Goal: Task Accomplishment & Management: Manage account settings

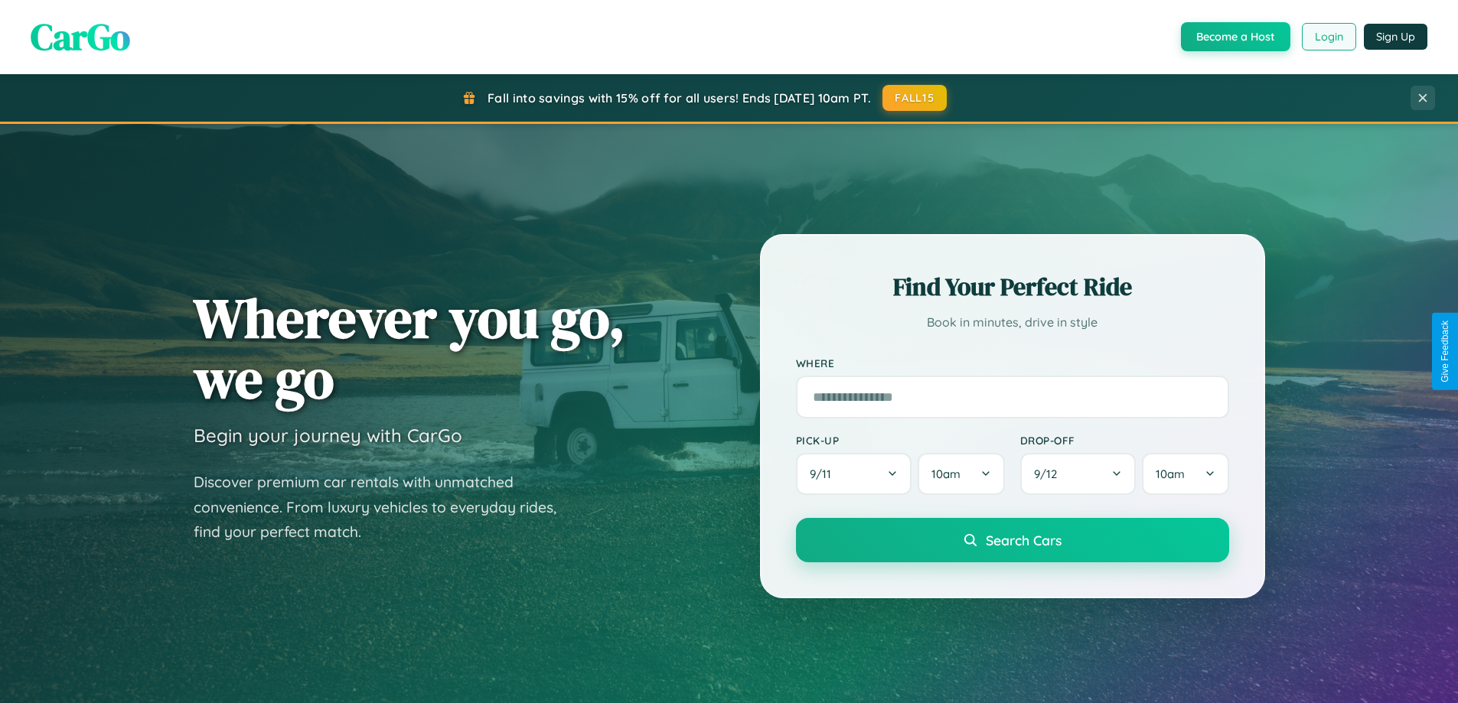
click at [1328, 37] on button "Login" at bounding box center [1329, 37] width 54 height 28
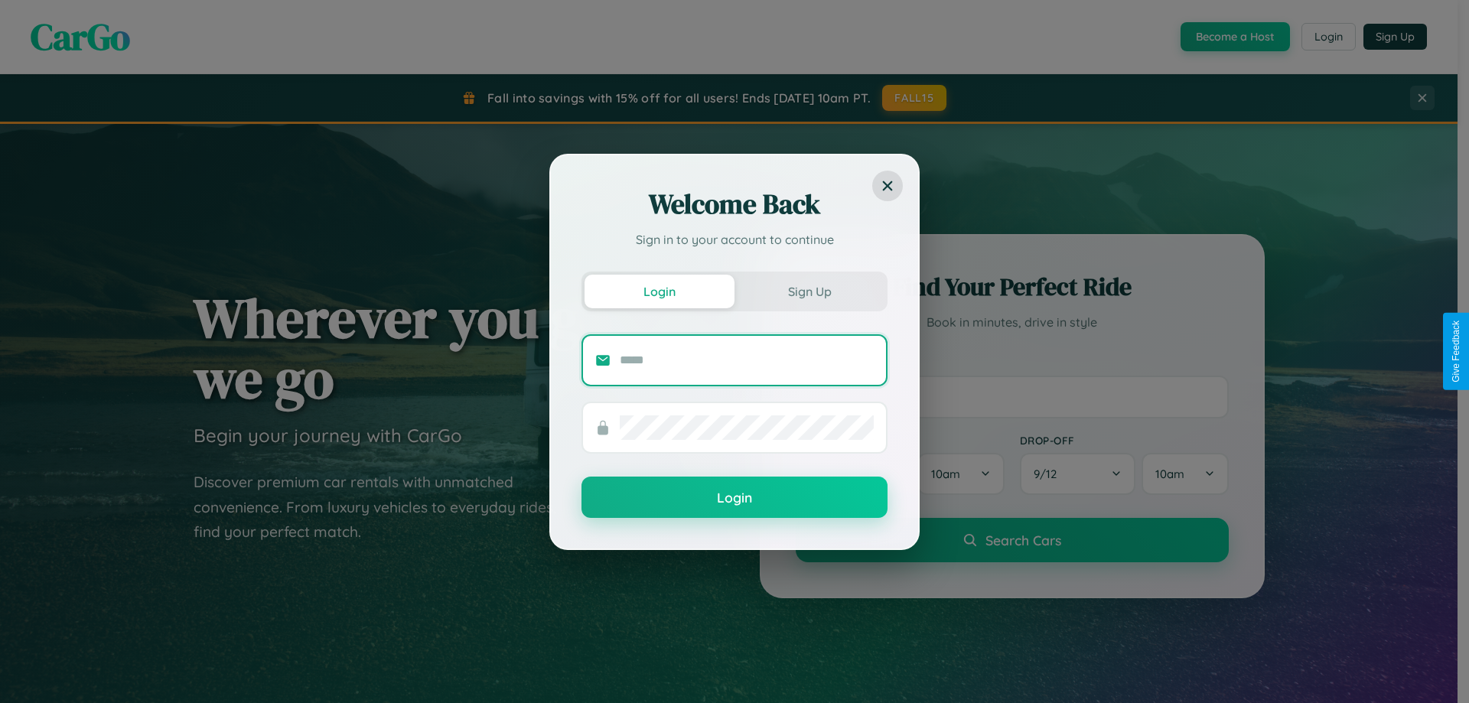
click at [747, 360] on input "text" at bounding box center [747, 360] width 254 height 24
type input "**********"
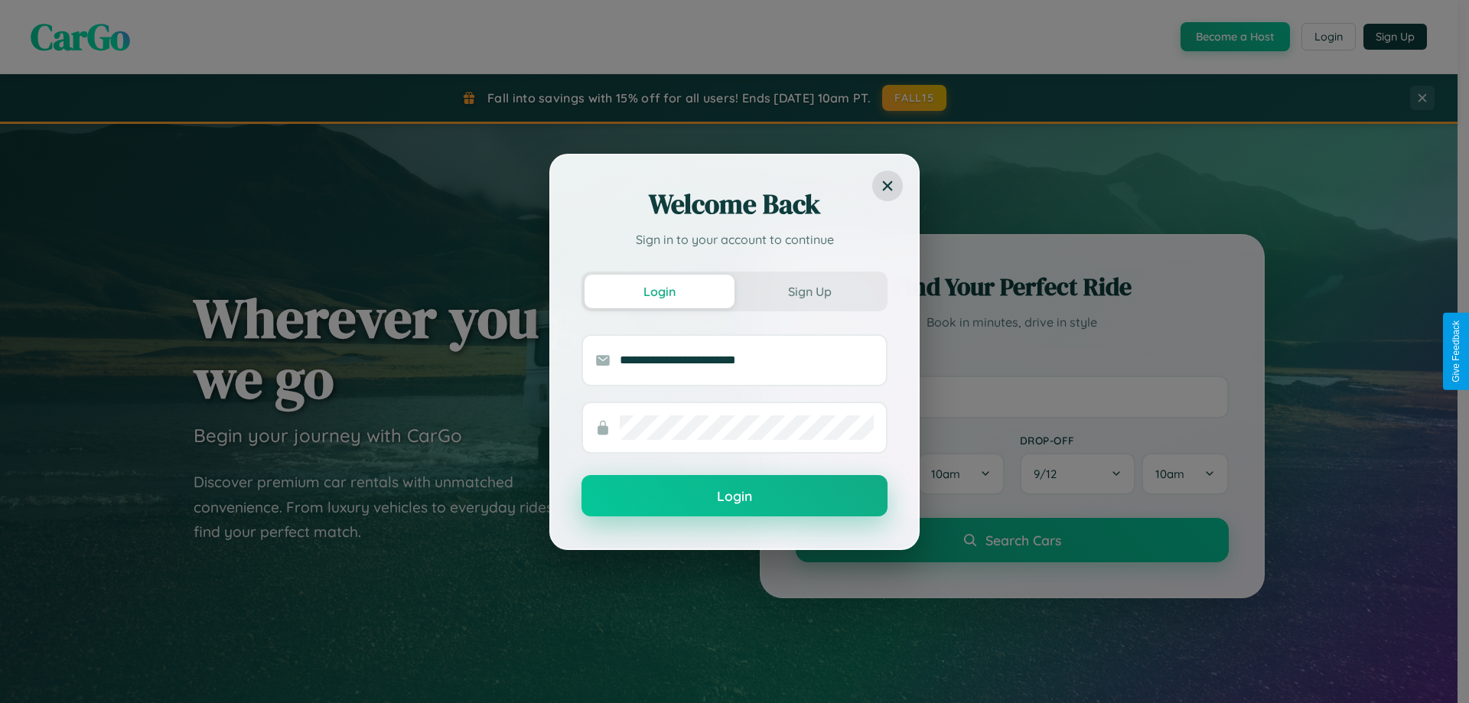
click at [735, 497] on button "Login" at bounding box center [735, 495] width 306 height 41
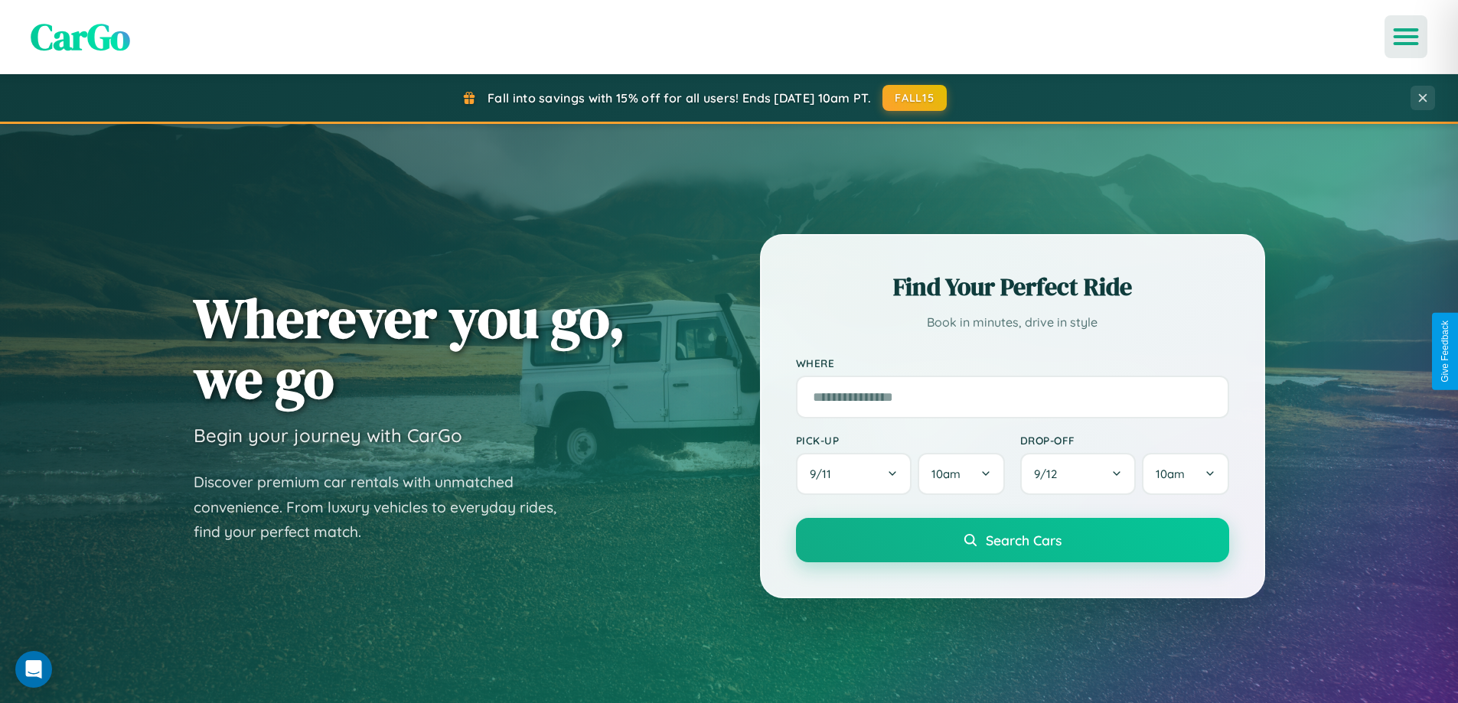
click at [1406, 37] on icon "Open menu" at bounding box center [1406, 37] width 22 height 14
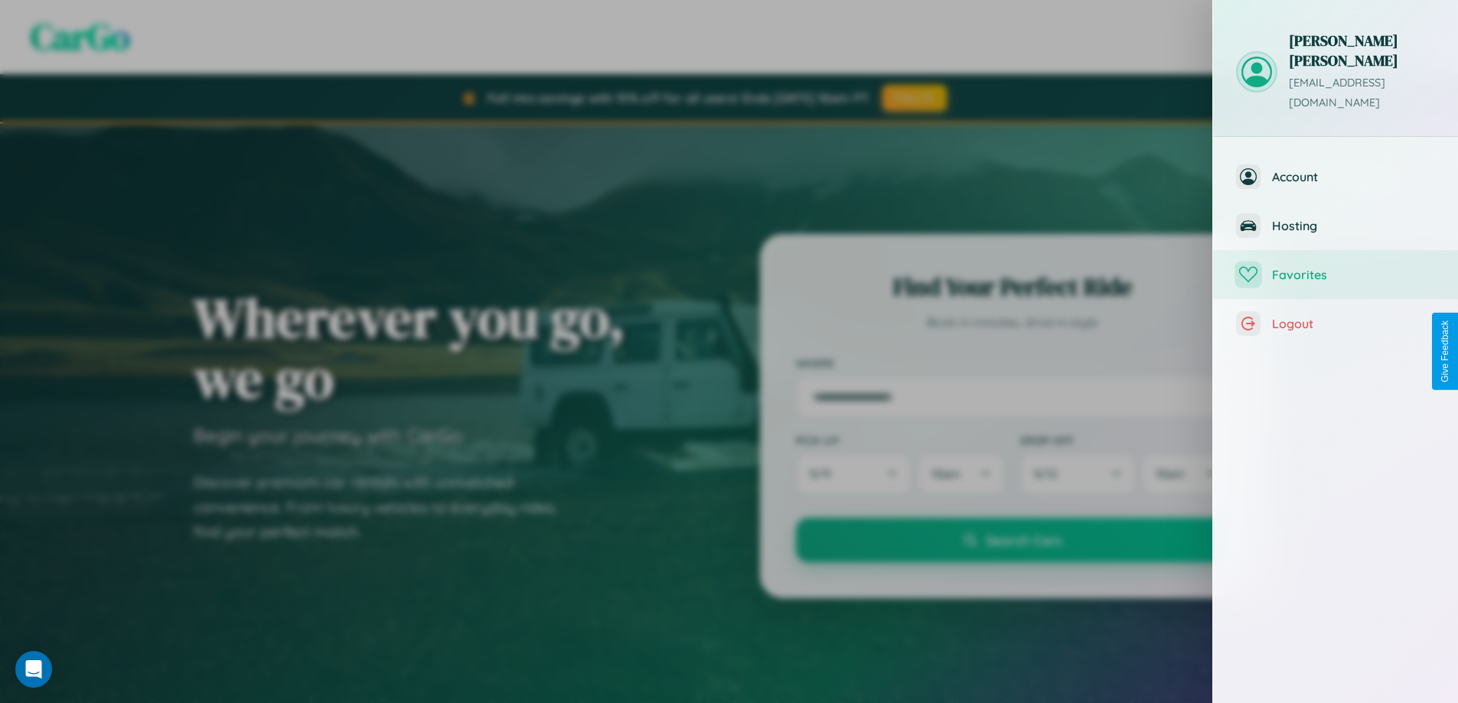
click at [1335, 267] on span "Favorites" at bounding box center [1353, 274] width 163 height 15
